Goal: Check status

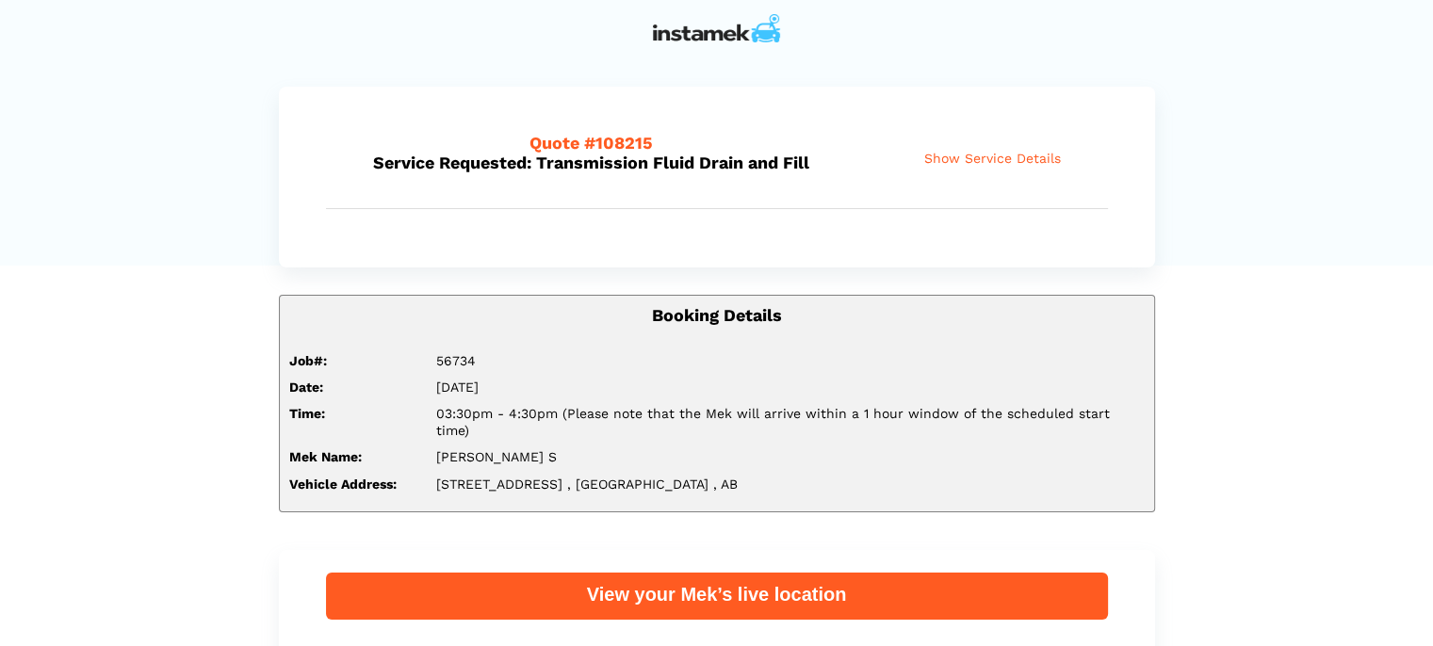
click at [1048, 160] on span "Show Service Details" at bounding box center [992, 159] width 137 height 16
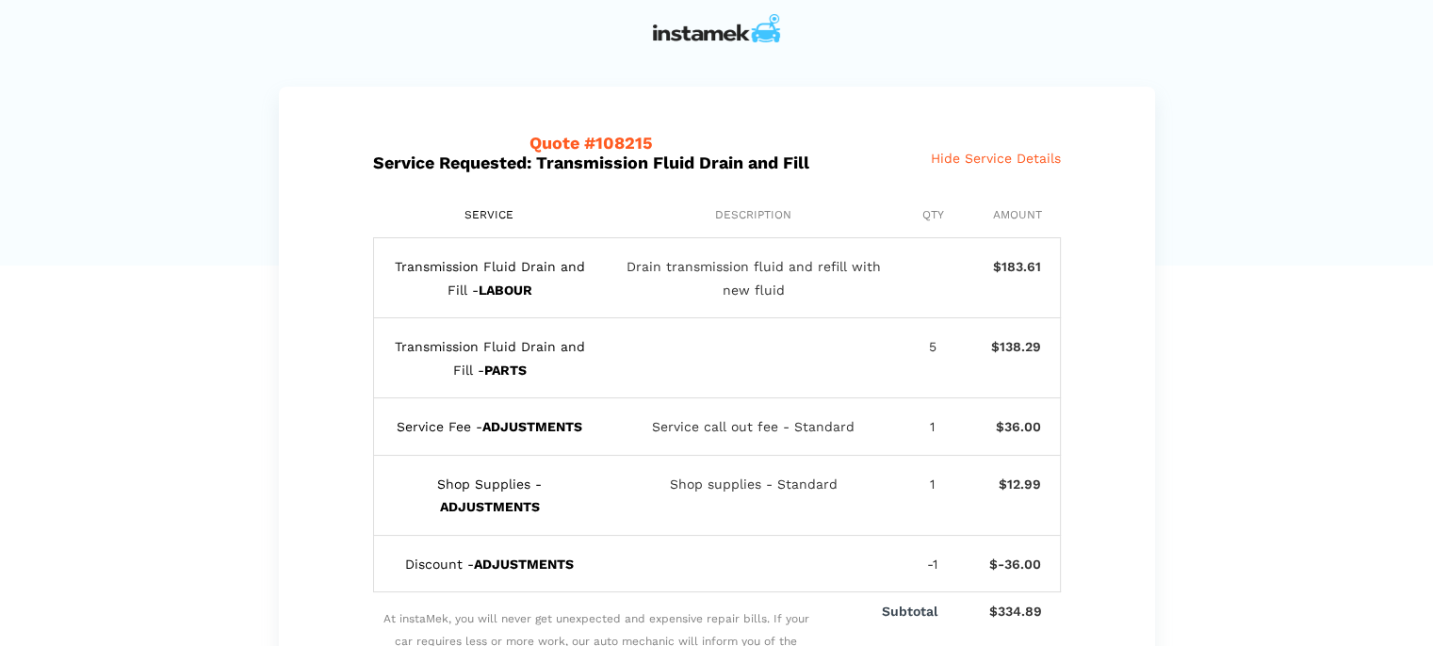
click at [1010, 172] on div "Quote #108215 Service Requested: Transmission Fluid Drain and Fill Show Service…" at bounding box center [717, 158] width 782 height 99
click at [1004, 160] on span "Hide Service Details" at bounding box center [996, 159] width 130 height 16
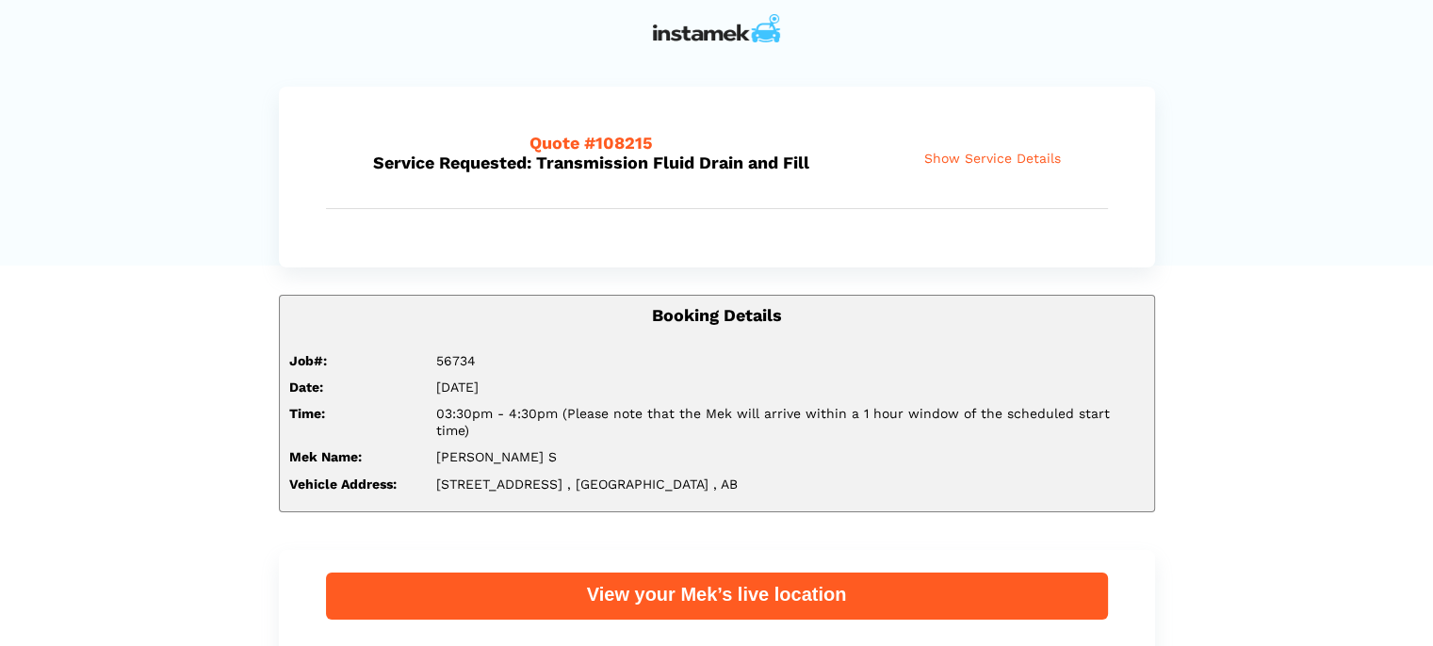
click at [1001, 142] on div "Quote #108215 Service Requested: Transmission Fluid Drain and Fill Show Service…" at bounding box center [717, 158] width 782 height 99
click at [1002, 156] on span "Show Service Details" at bounding box center [992, 159] width 137 height 16
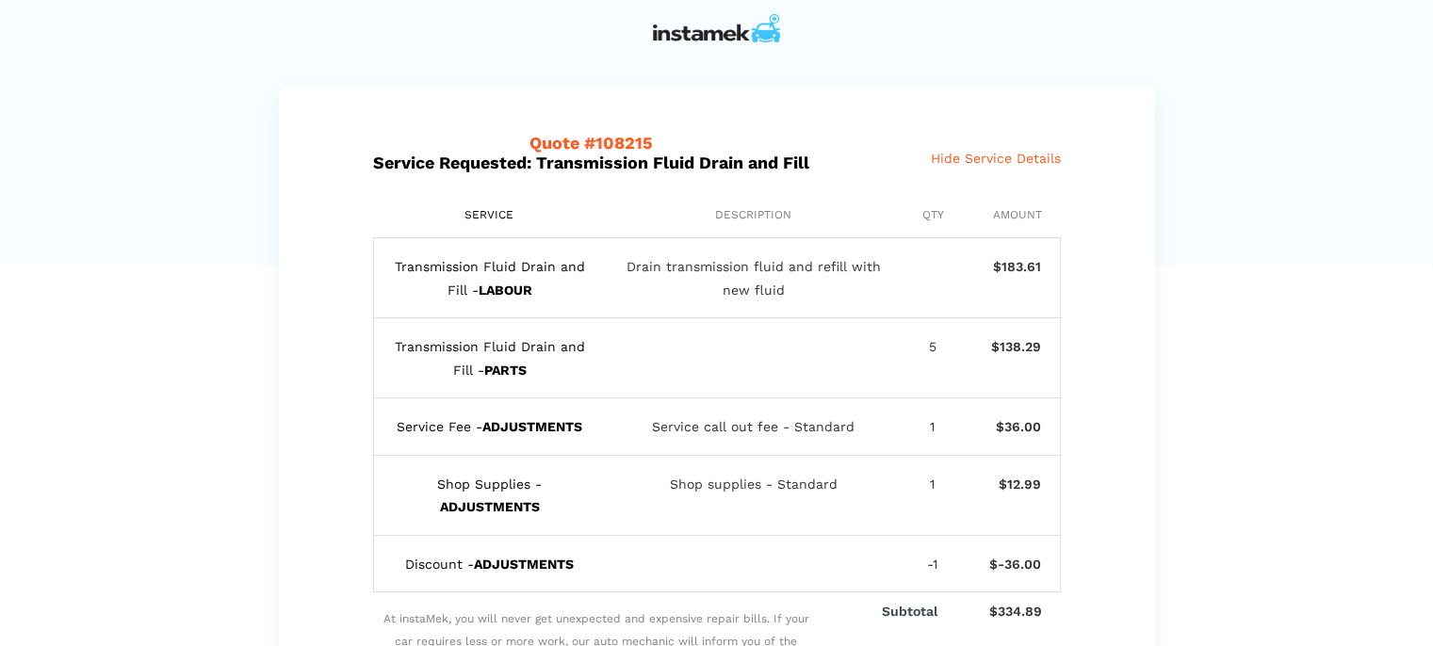
click at [840, 31] on div at bounding box center [717, 28] width 904 height 57
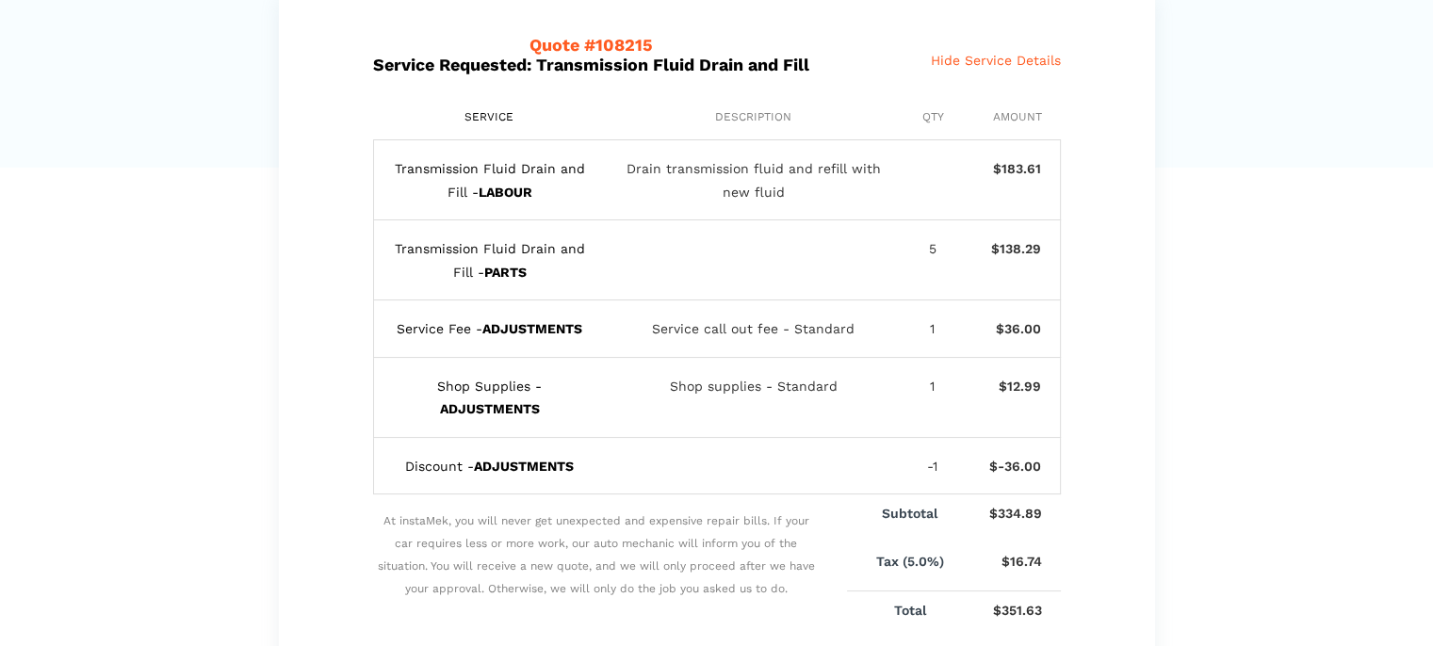
scroll to position [94, 0]
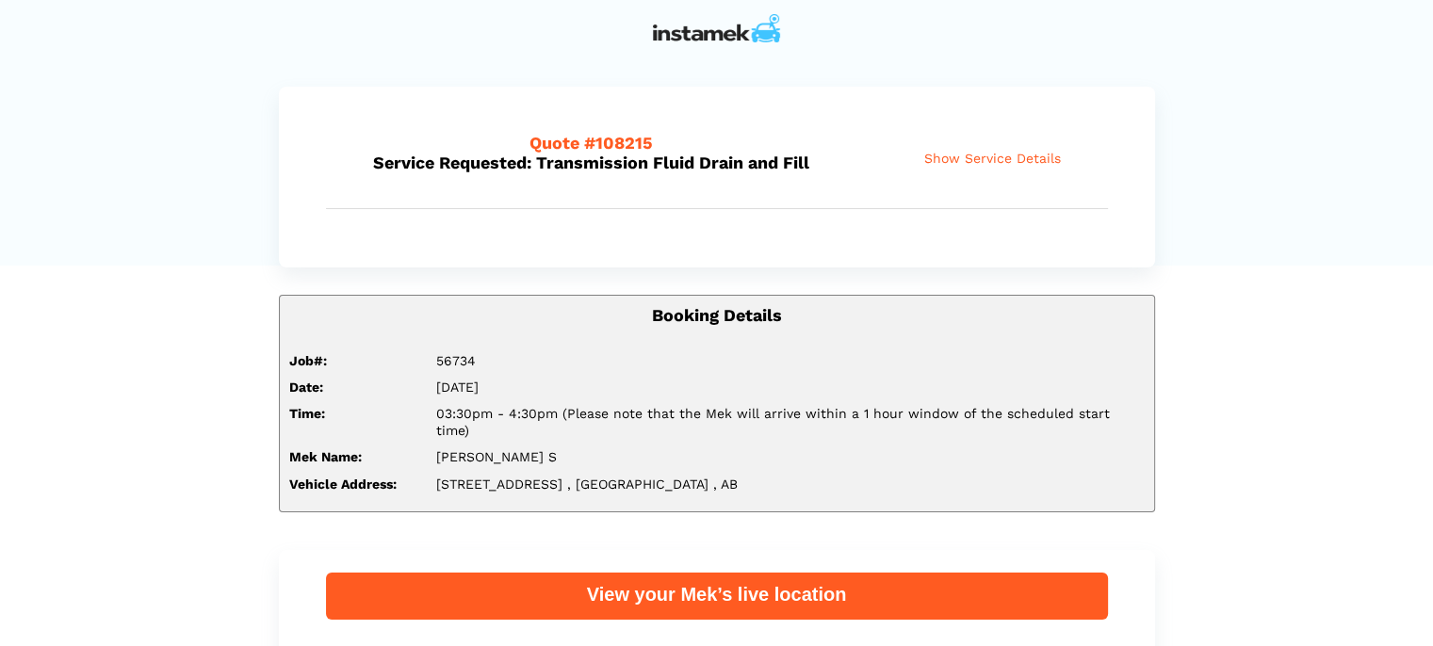
click at [1011, 157] on span "Show Service Details" at bounding box center [992, 159] width 137 height 16
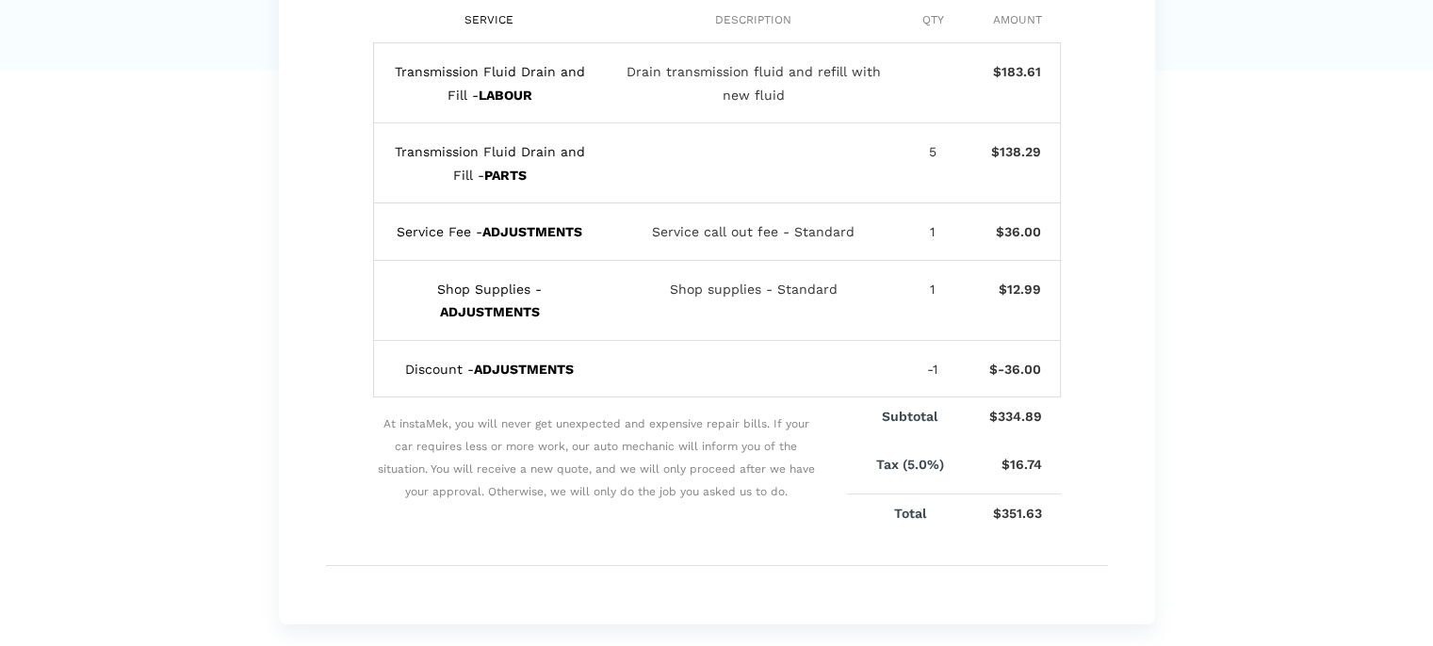
scroll to position [283, 0]
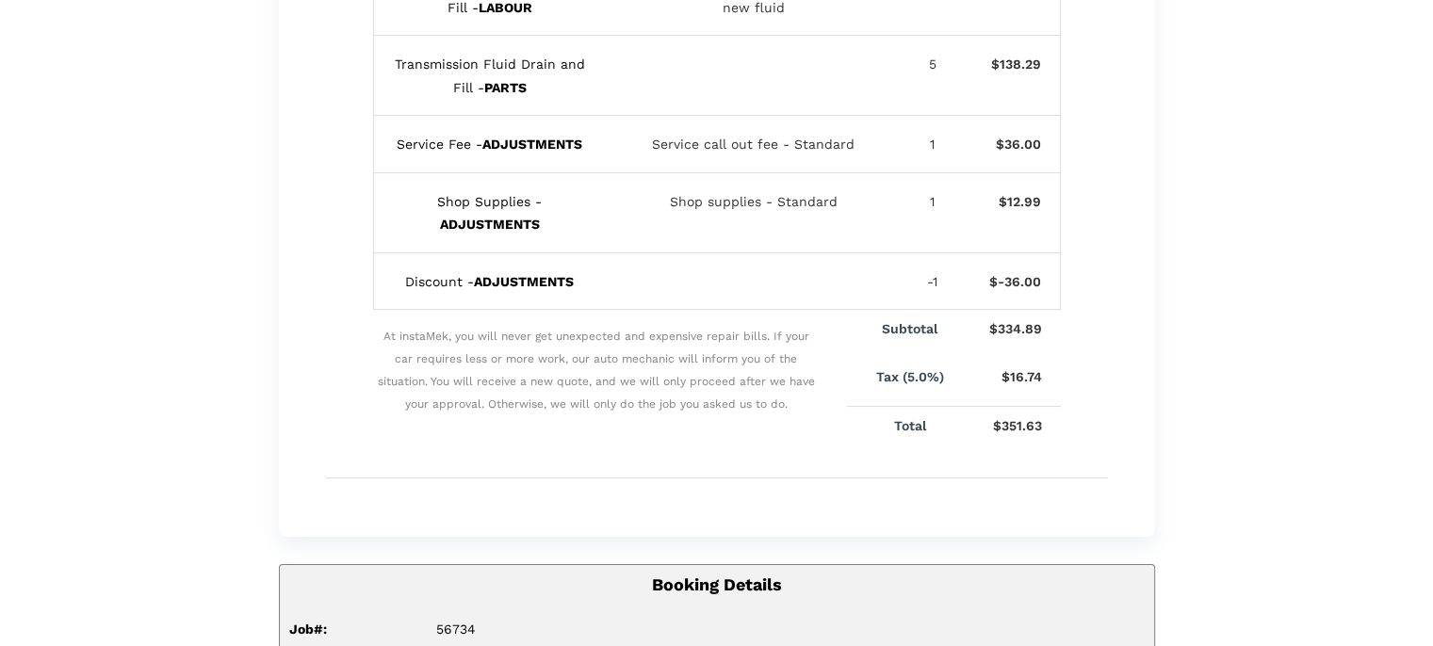
click at [301, 333] on div "Quote #108215 Service Requested: Transmission Fluid Drain and Fill Show Service…" at bounding box center [717, 170] width 876 height 733
